Goal: Find specific page/section: Find specific page/section

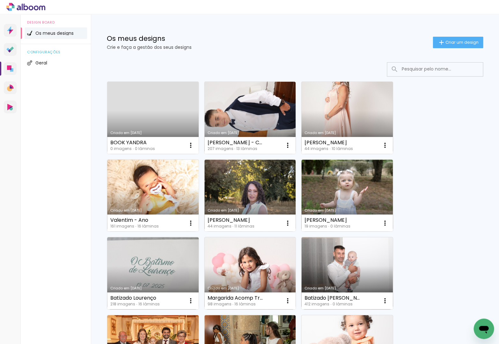
click at [440, 68] on input at bounding box center [443, 68] width 91 height 13
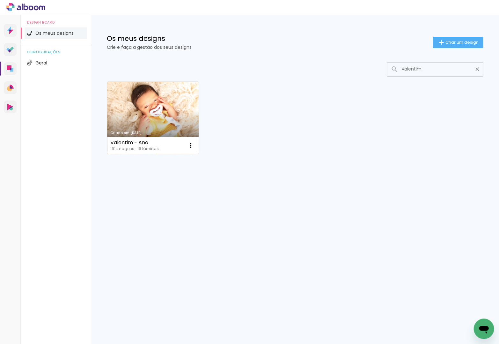
type input "valentim"
type paper-input "valentim"
click at [120, 121] on link "Criado em [DATE]" at bounding box center [152, 118] width 91 height 72
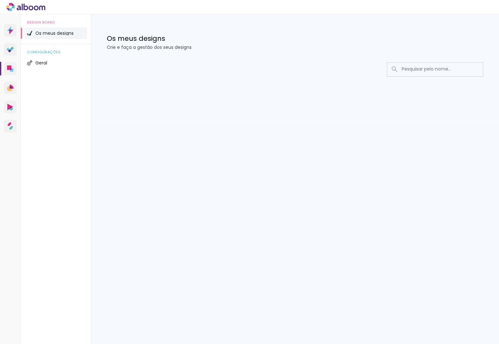
click at [133, 1] on div at bounding box center [249, 7] width 499 height 14
